Goal: Book appointment/travel/reservation

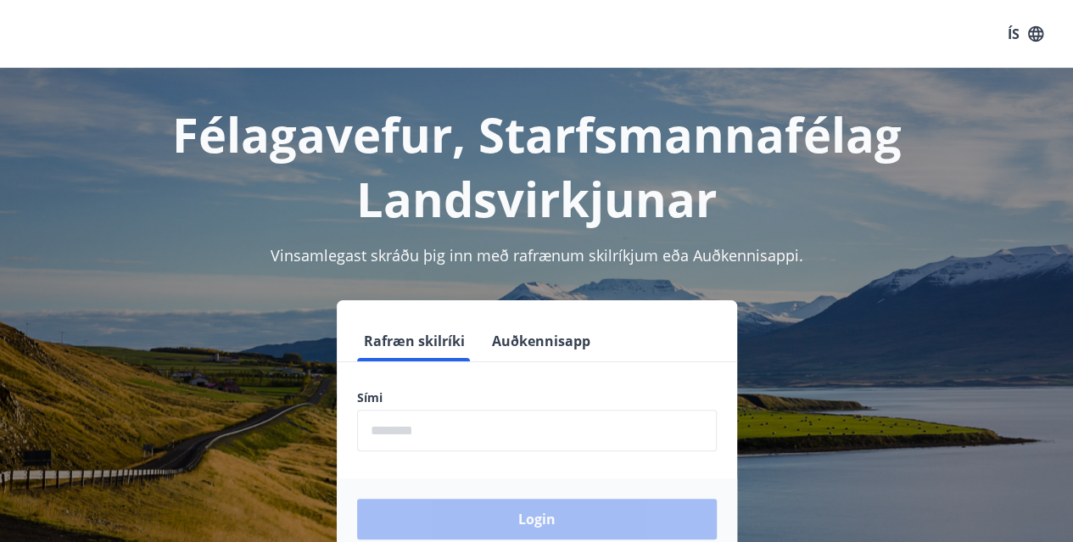
click at [413, 432] on input "phone" at bounding box center [537, 431] width 360 height 42
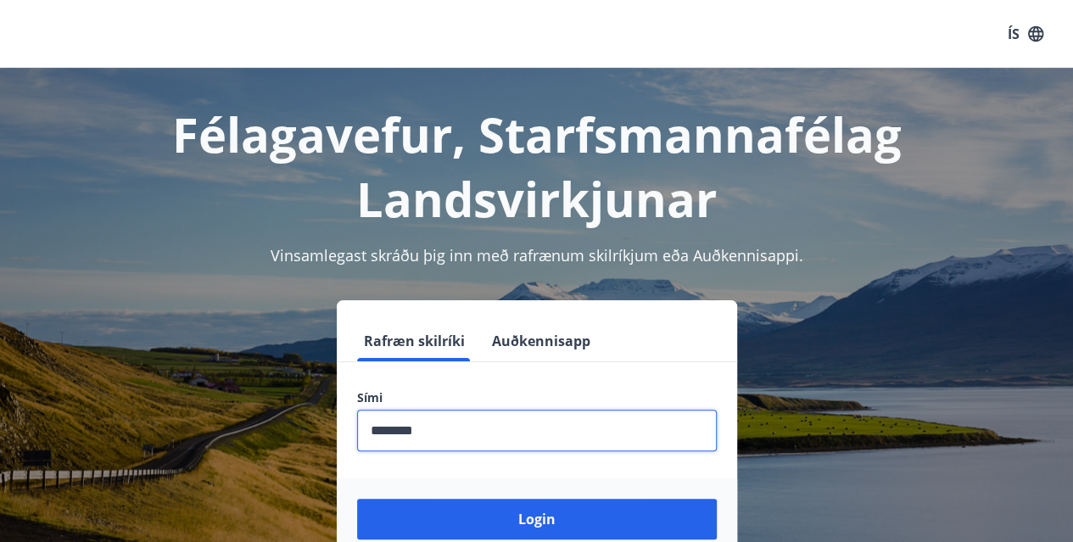
type input "********"
click at [357, 499] on button "Login" at bounding box center [537, 519] width 360 height 41
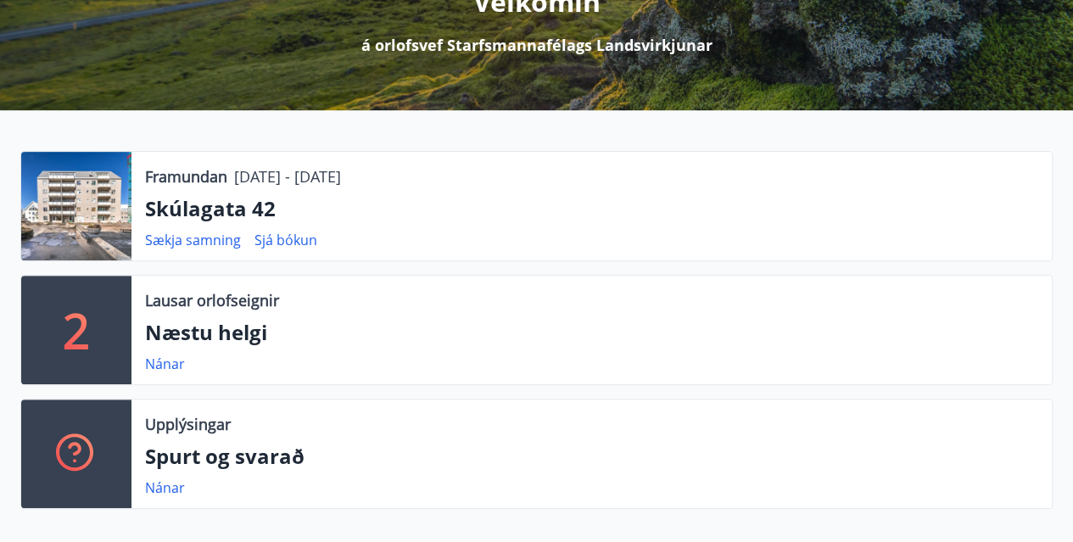
scroll to position [249, 0]
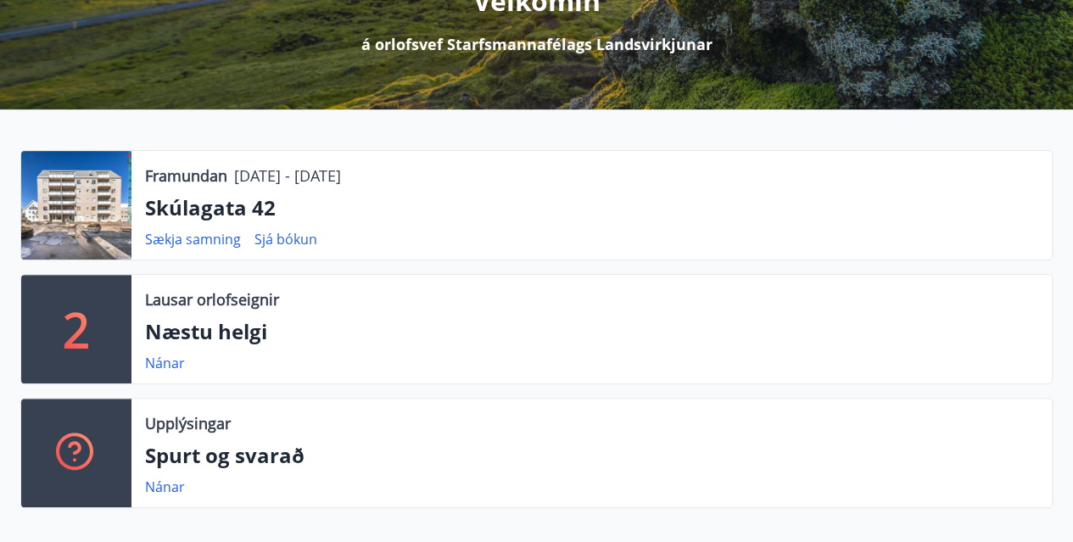
click at [243, 313] on div "Lausar orlofseignir Næstu helgi Nánar" at bounding box center [591, 329] width 920 height 109
click at [205, 300] on p "Lausar orlofseignir" at bounding box center [212, 299] width 134 height 22
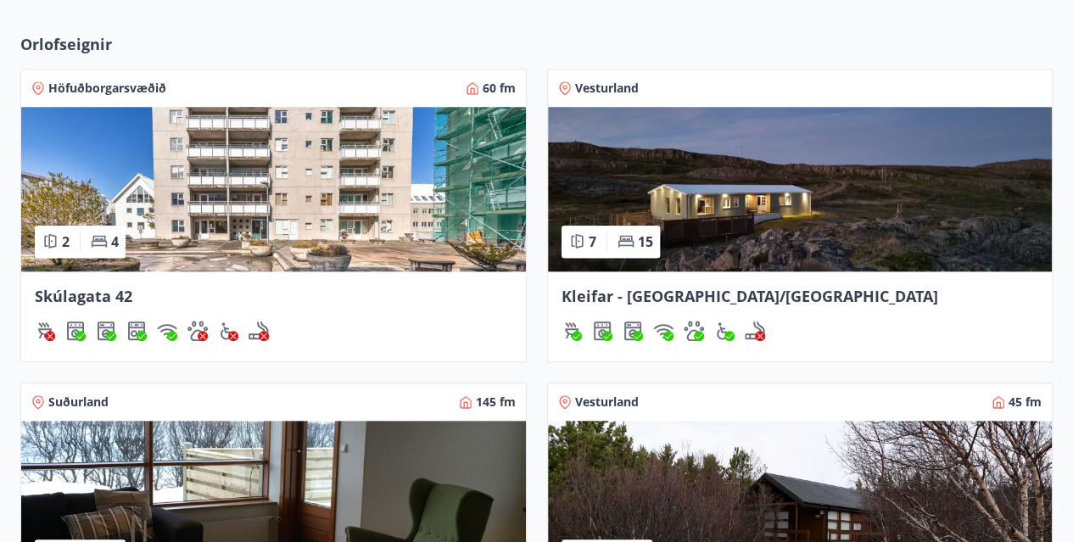
scroll to position [772, 0]
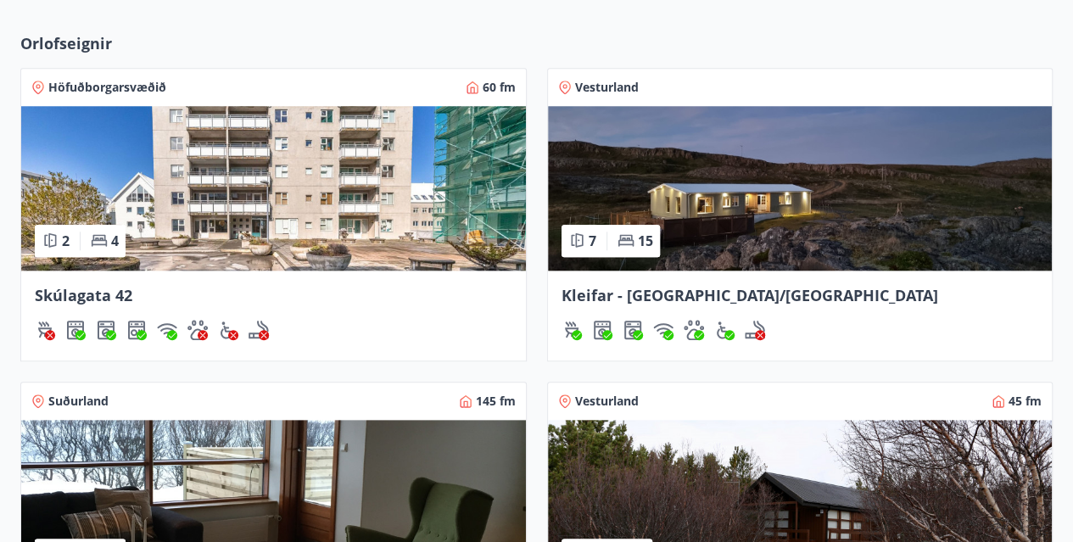
click at [283, 201] on img at bounding box center [273, 188] width 504 height 164
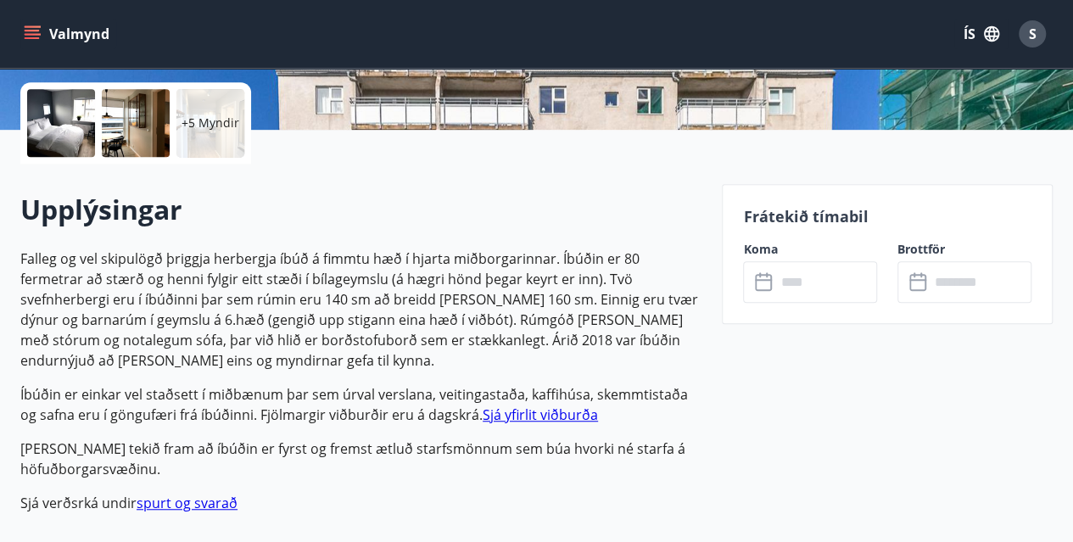
scroll to position [373, 0]
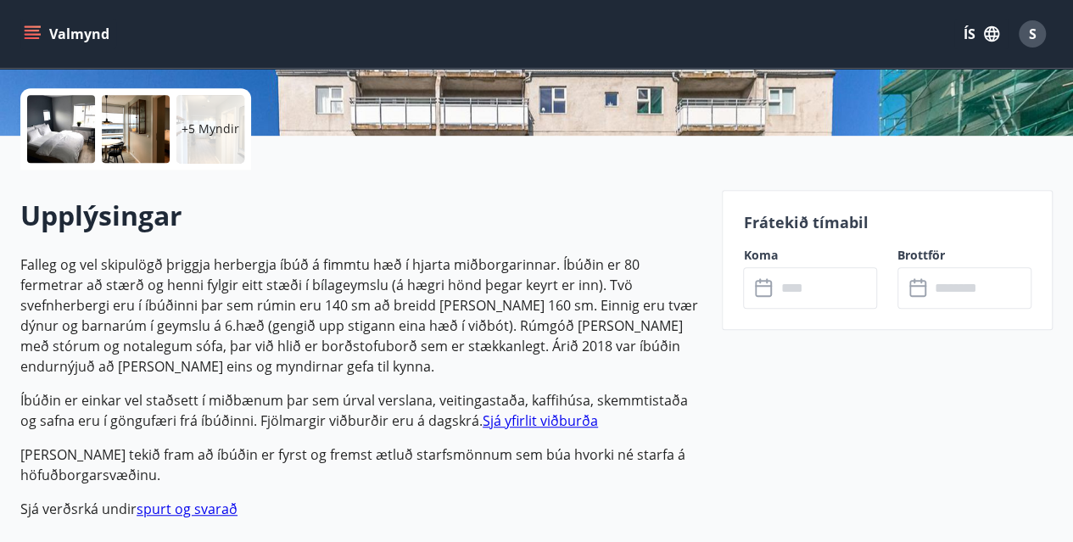
click at [805, 287] on input "text" at bounding box center [826, 288] width 102 height 42
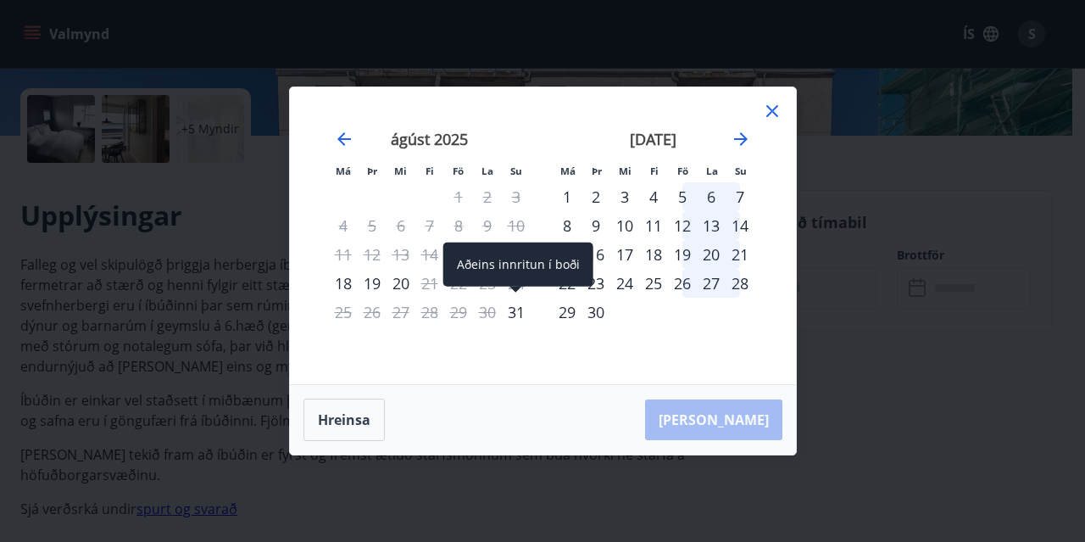
click at [514, 314] on div "31" at bounding box center [516, 312] width 29 height 29
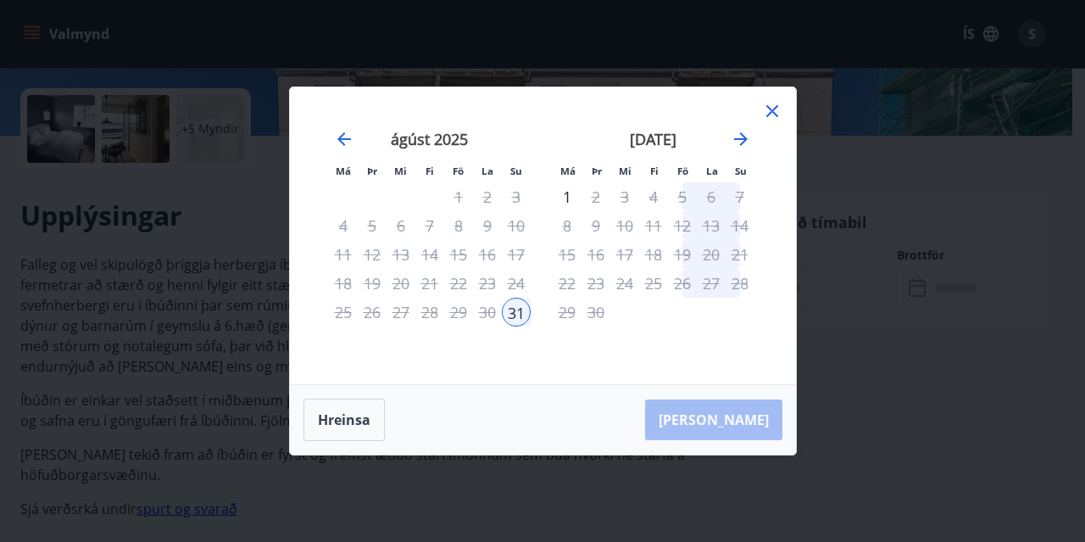
click at [678, 315] on td "Calendar" at bounding box center [682, 312] width 29 height 29
click at [772, 113] on icon at bounding box center [772, 111] width 12 height 12
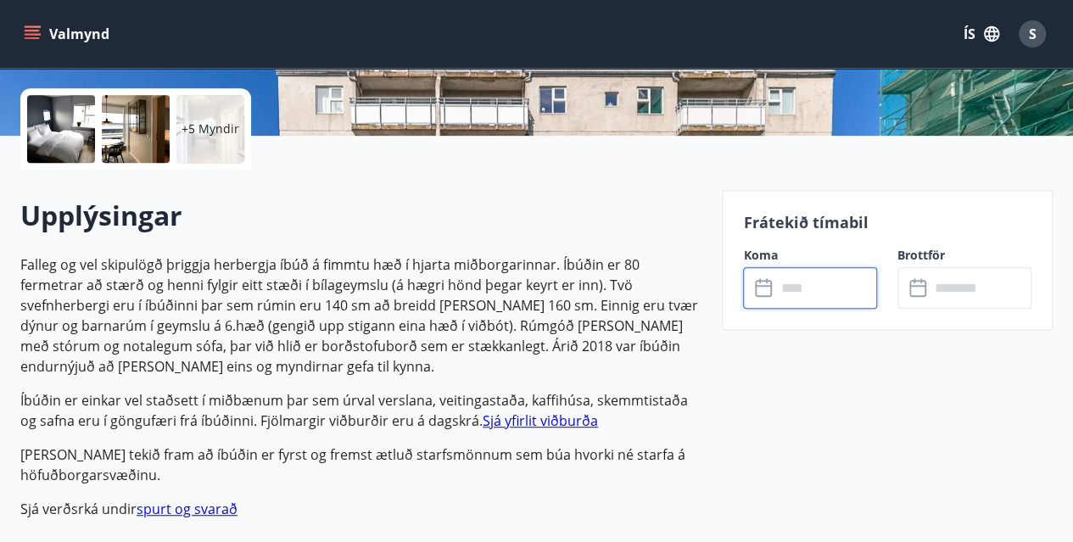
click at [946, 287] on input "text" at bounding box center [980, 288] width 102 height 42
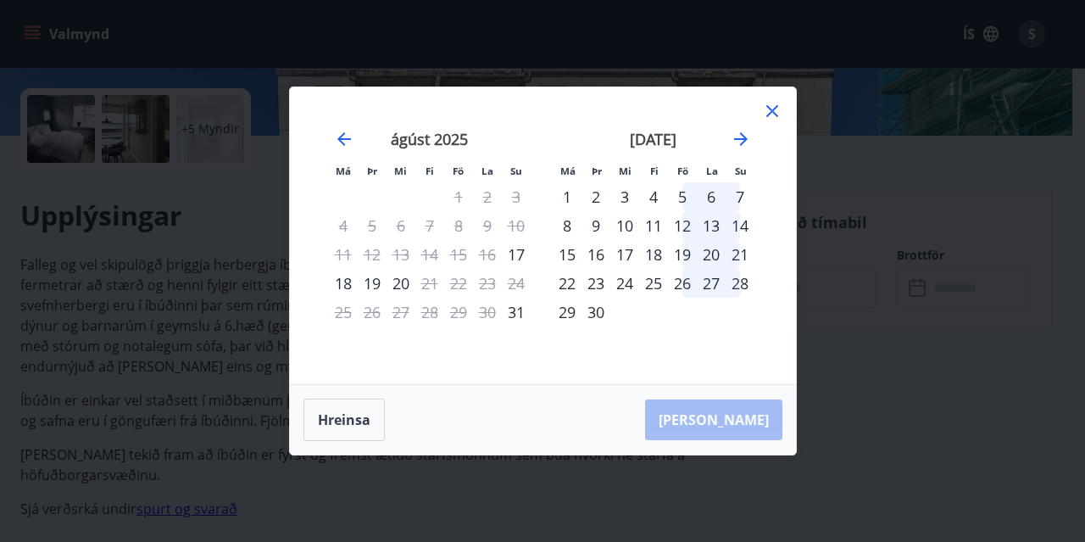
click at [770, 108] on icon at bounding box center [772, 111] width 20 height 20
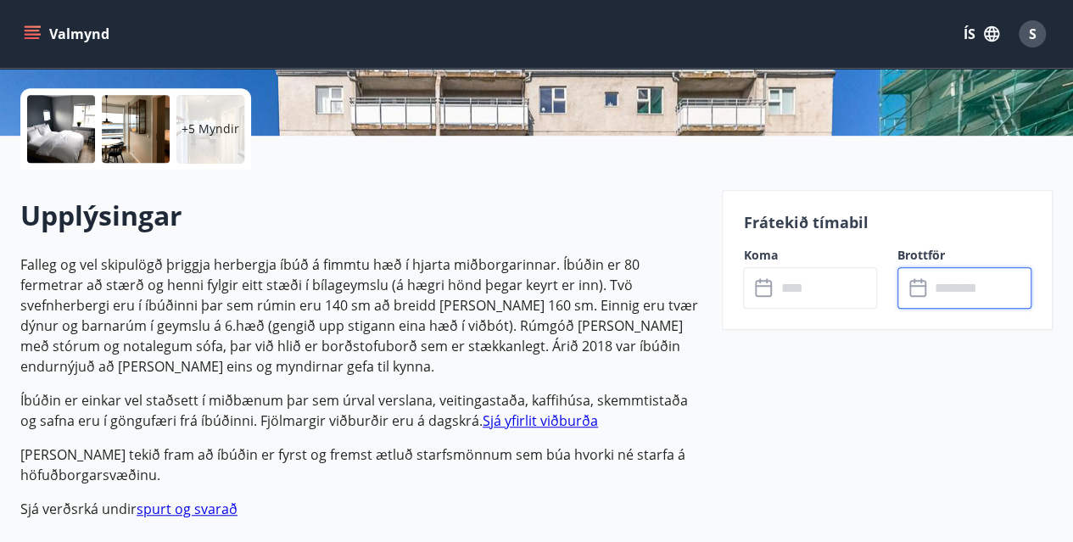
click at [803, 287] on input "text" at bounding box center [826, 288] width 102 height 42
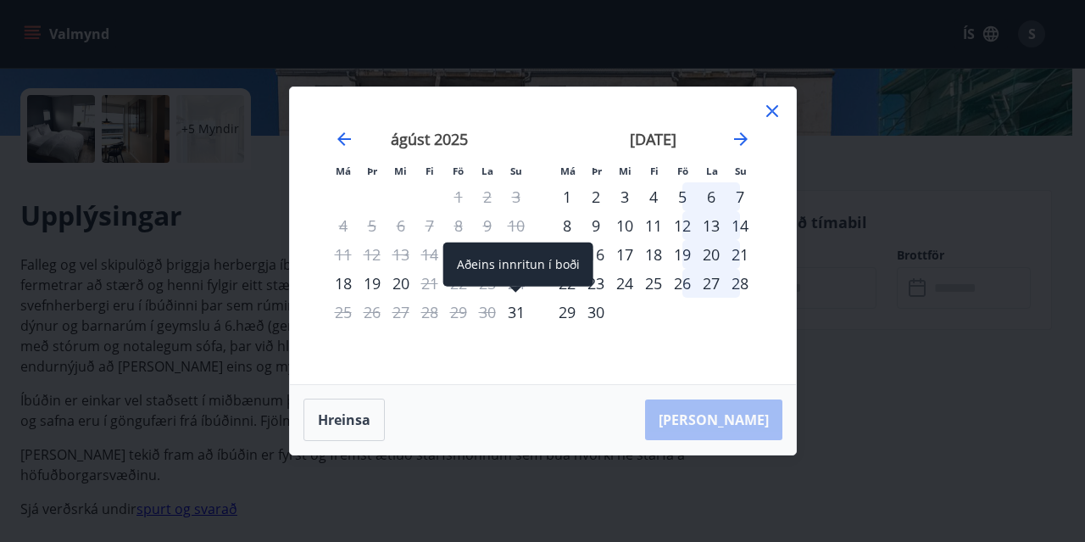
click at [519, 318] on div "31" at bounding box center [516, 312] width 29 height 29
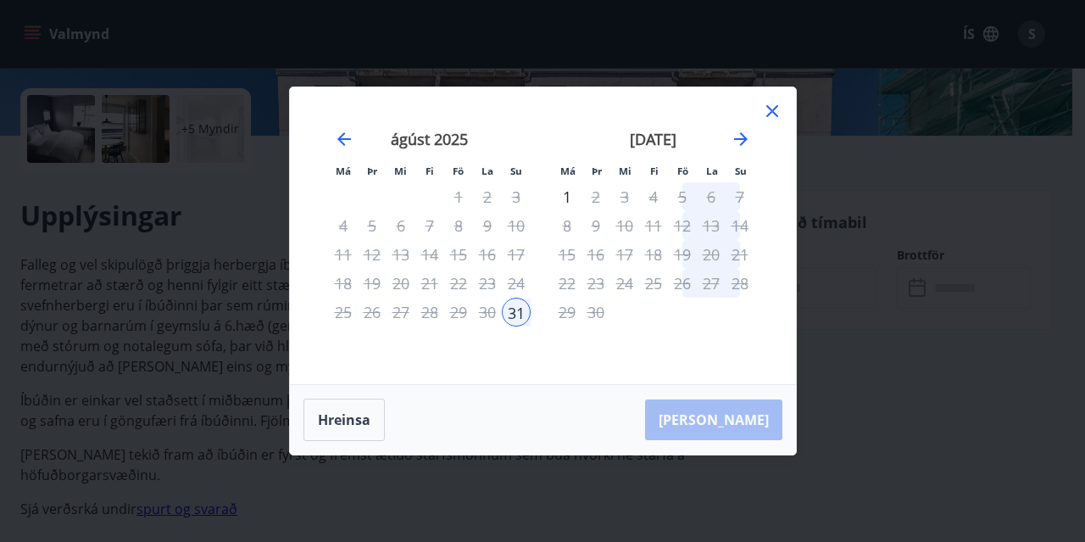
click at [568, 196] on div "1" at bounding box center [567, 196] width 29 height 29
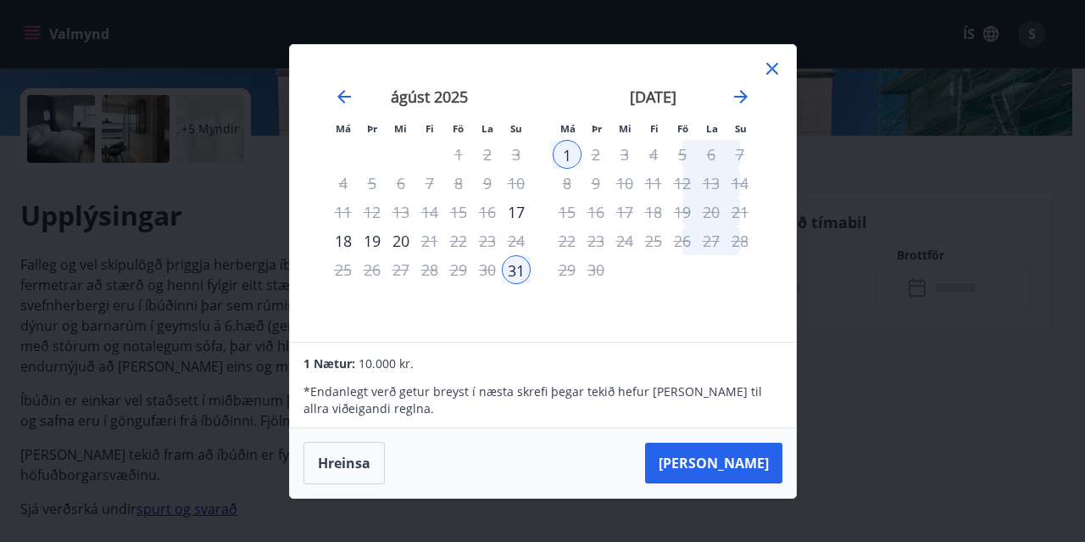
click at [595, 153] on div "2" at bounding box center [596, 154] width 29 height 29
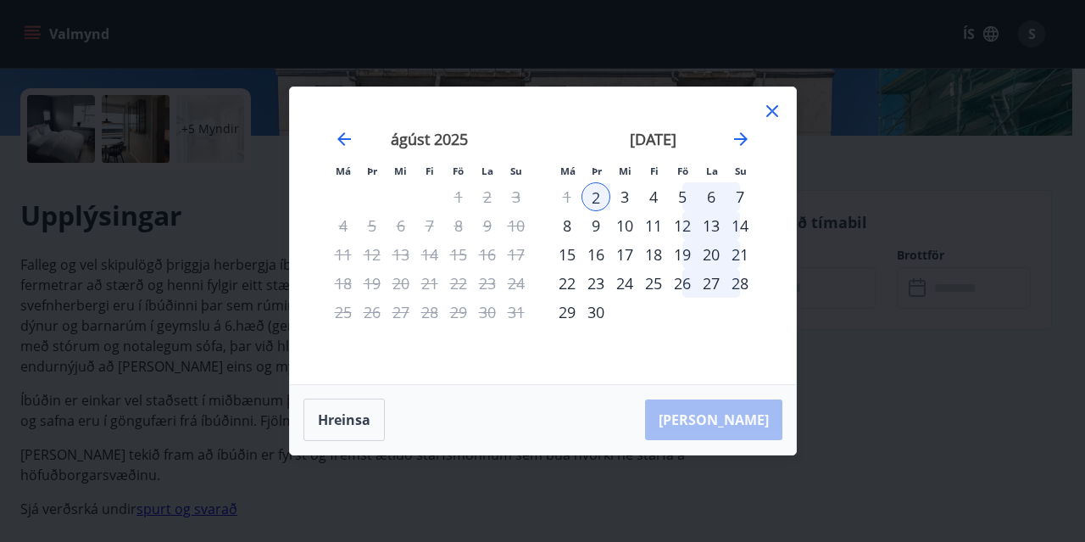
click at [565, 198] on div "1" at bounding box center [567, 196] width 29 height 29
click at [573, 199] on div "1" at bounding box center [567, 196] width 29 height 29
click at [773, 109] on icon at bounding box center [772, 111] width 12 height 12
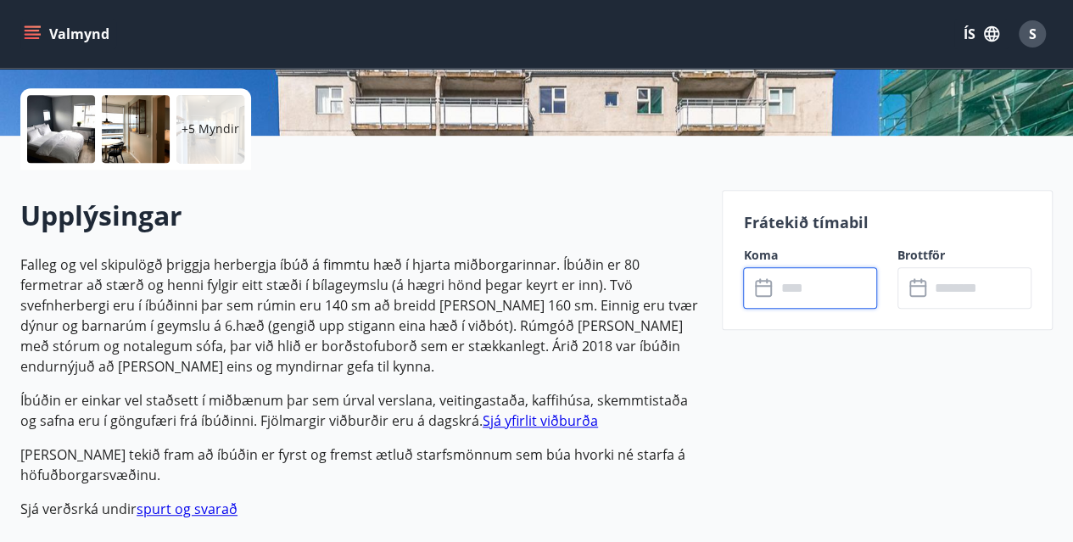
click at [783, 289] on input "text" at bounding box center [826, 288] width 102 height 42
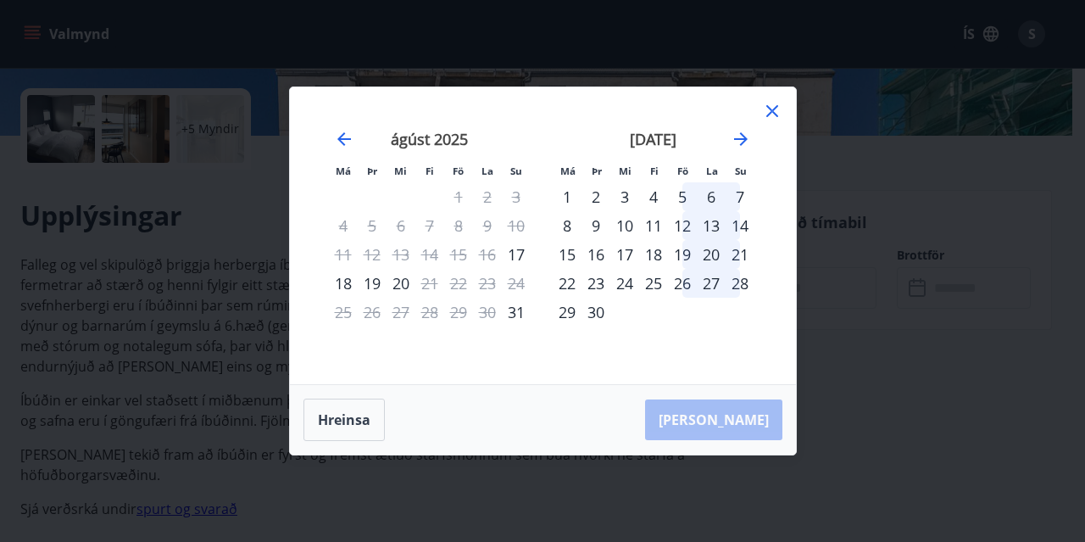
click at [772, 108] on icon at bounding box center [772, 111] width 20 height 20
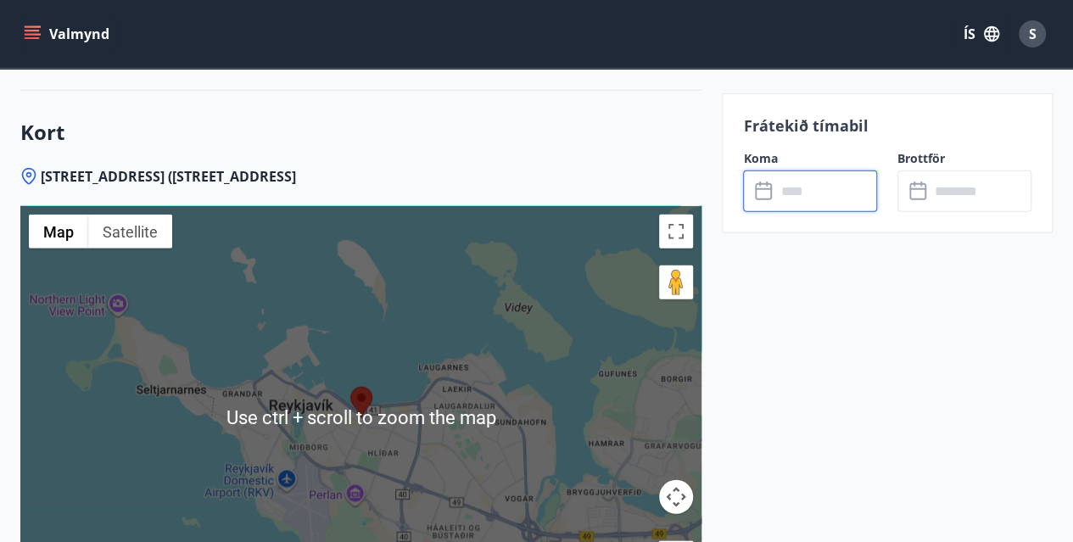
scroll to position [2245, 0]
click at [811, 198] on input "text" at bounding box center [826, 191] width 102 height 42
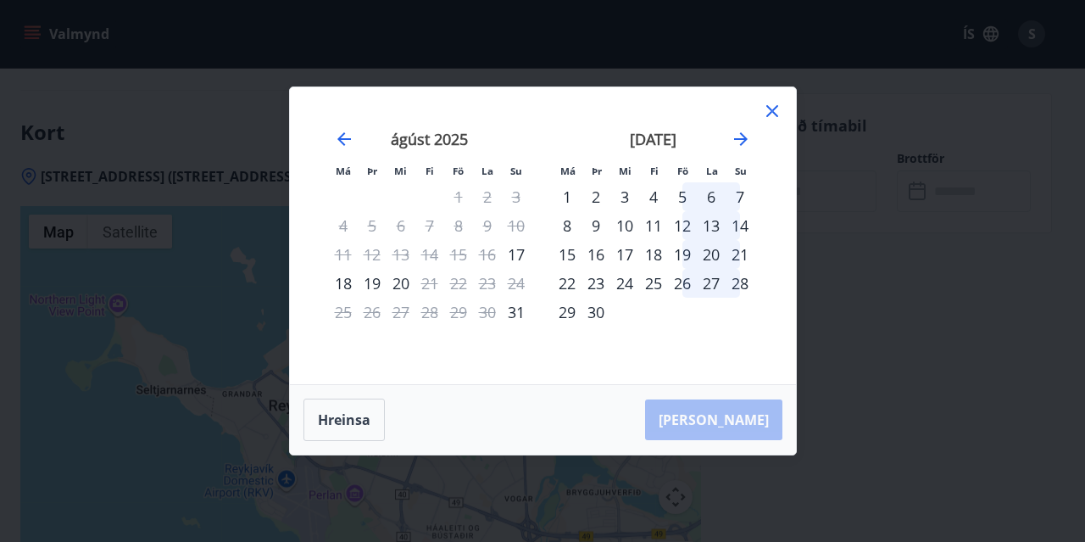
click at [654, 221] on div "11" at bounding box center [653, 225] width 29 height 29
click at [660, 279] on div "25" at bounding box center [653, 283] width 29 height 29
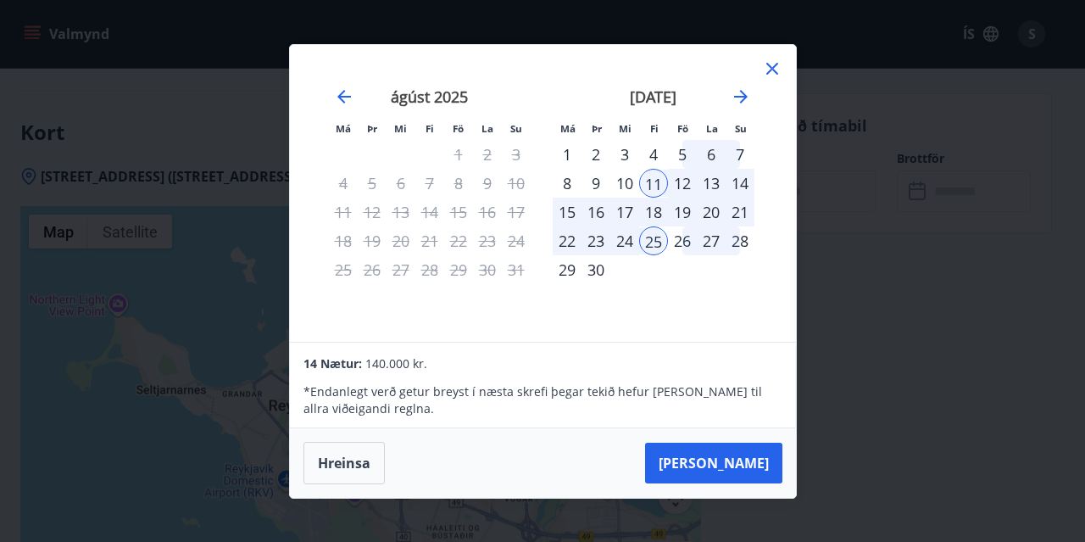
click at [773, 65] on icon at bounding box center [772, 69] width 20 height 20
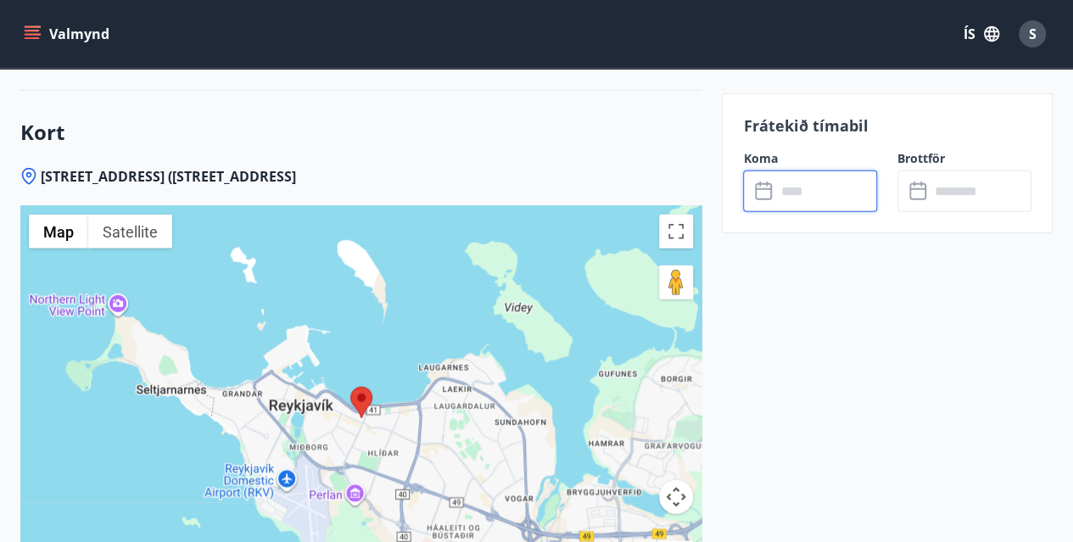
click at [799, 189] on input "text" at bounding box center [826, 191] width 102 height 42
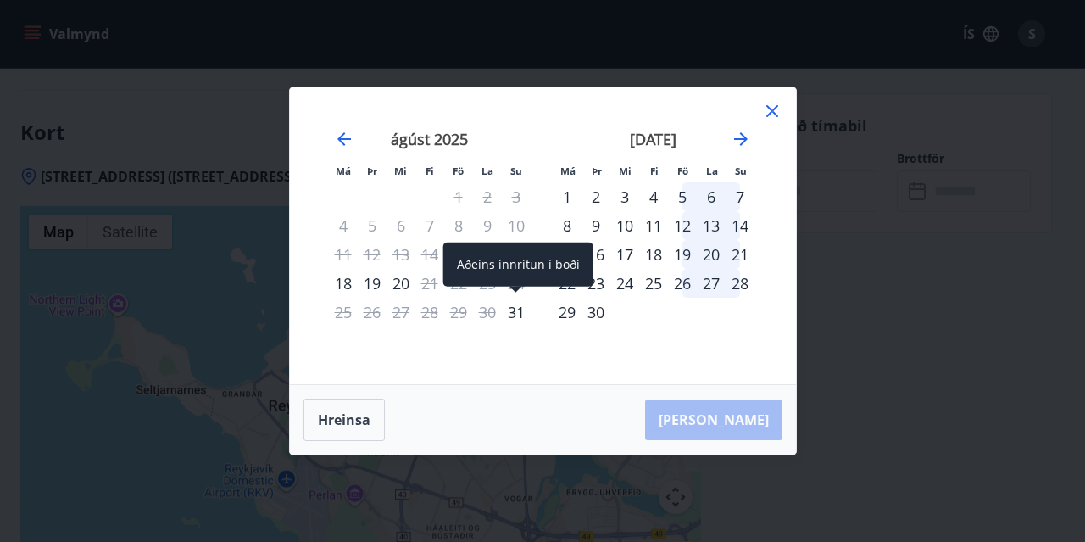
click at [522, 313] on div "31" at bounding box center [516, 312] width 29 height 29
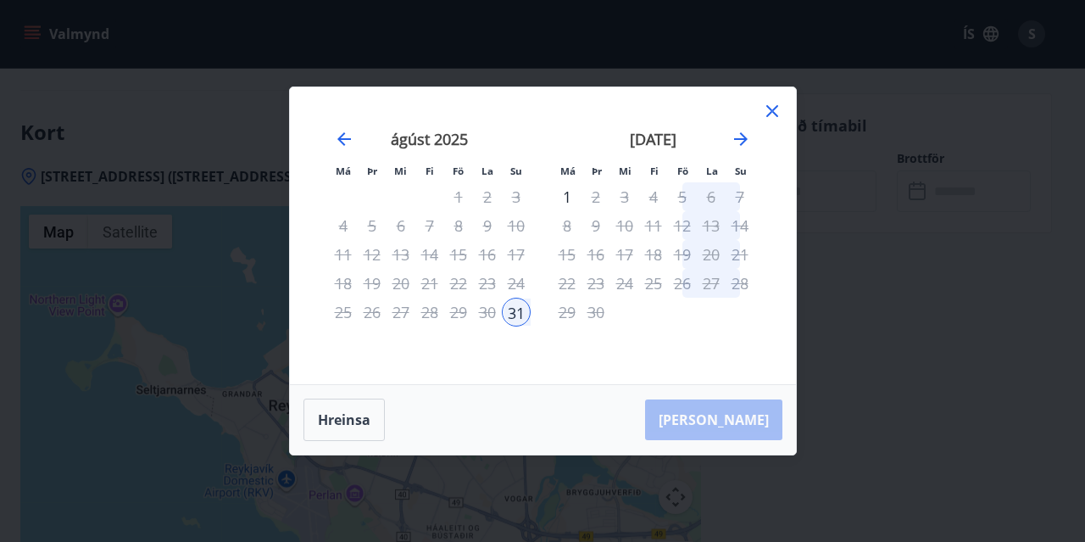
click at [772, 108] on icon at bounding box center [772, 111] width 20 height 20
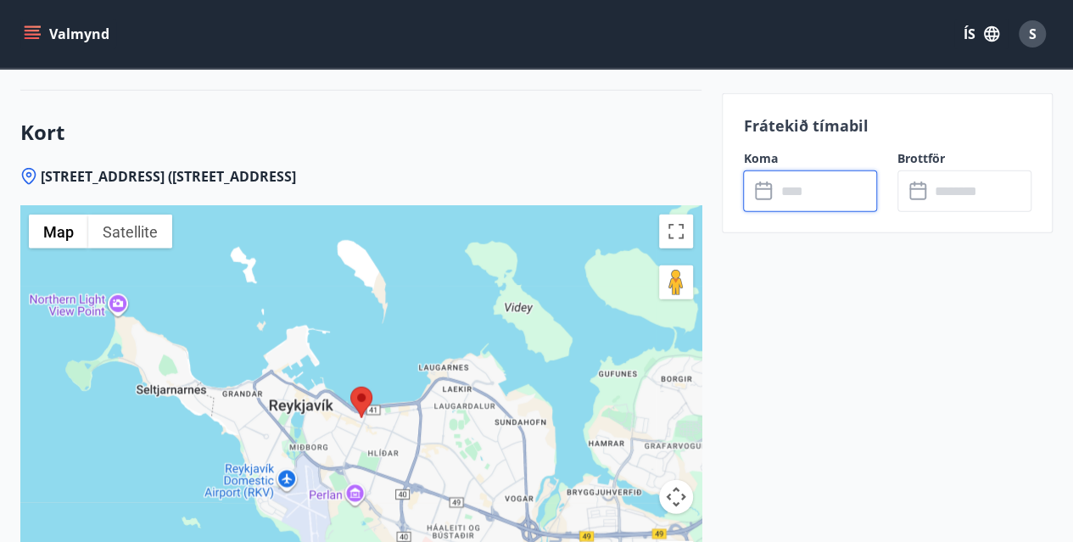
click at [800, 201] on input "text" at bounding box center [826, 191] width 102 height 42
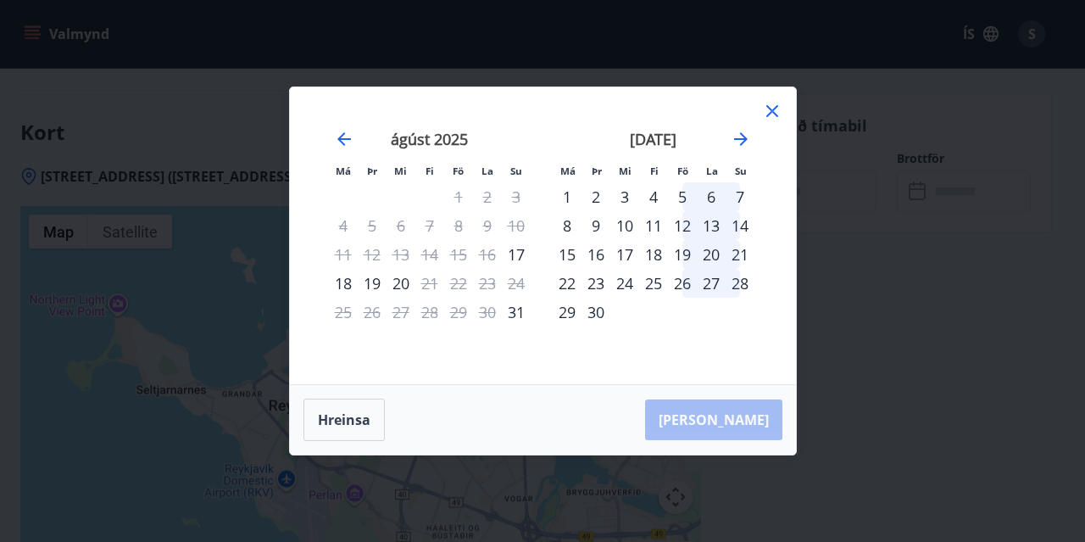
click at [779, 108] on icon at bounding box center [772, 111] width 20 height 20
